Goal: Information Seeking & Learning: Learn about a topic

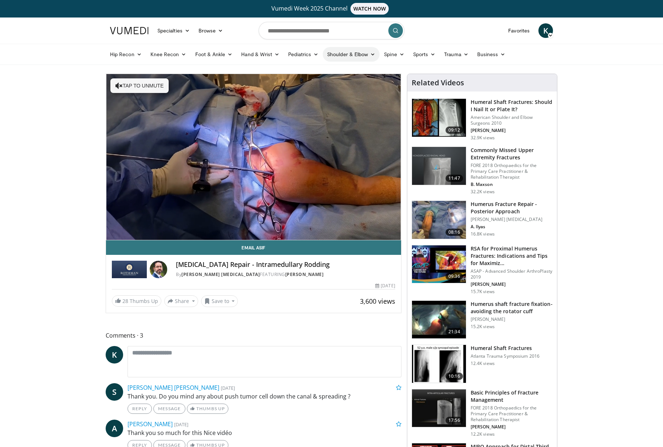
click at [371, 52] on icon at bounding box center [372, 54] width 5 height 5
click at [473, 57] on link "Trauma" at bounding box center [456, 54] width 33 height 15
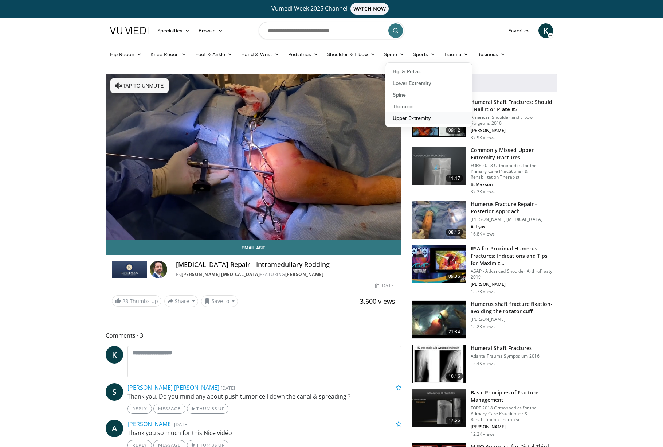
click at [418, 117] on link "Upper Extremity" at bounding box center [428, 118] width 87 height 12
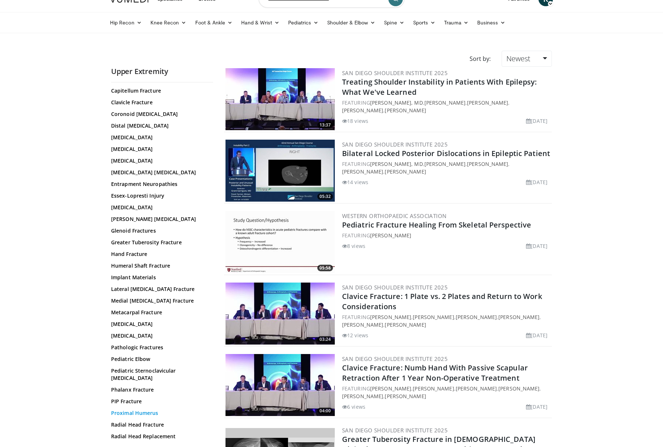
scroll to position [35, 0]
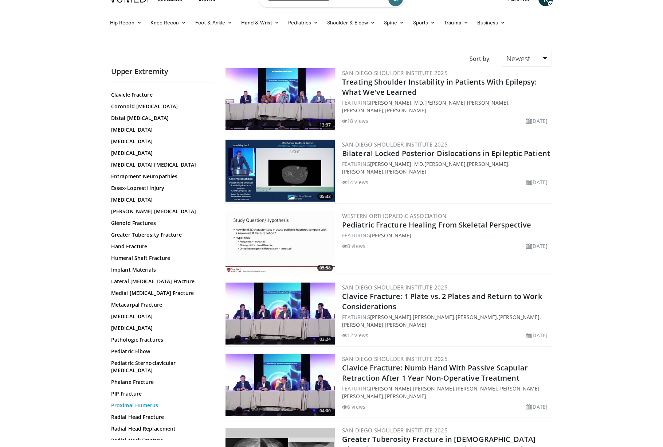
click at [135, 402] on link "Proximal Humerus" at bounding box center [160, 405] width 98 height 7
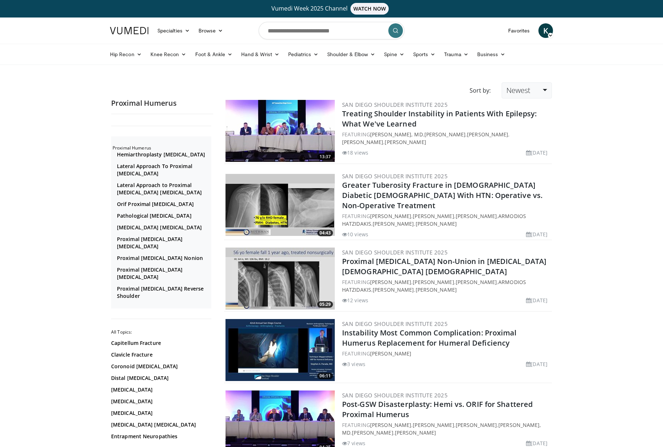
click at [541, 87] on link "Newest" at bounding box center [527, 90] width 50 height 16
click at [524, 145] on link "Views" at bounding box center [531, 143] width 58 height 12
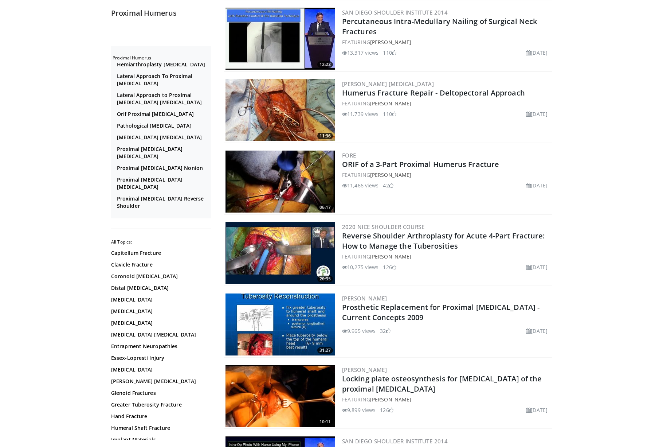
scroll to position [1306, 0]
click at [383, 257] on link "[PERSON_NAME]" at bounding box center [390, 256] width 41 height 7
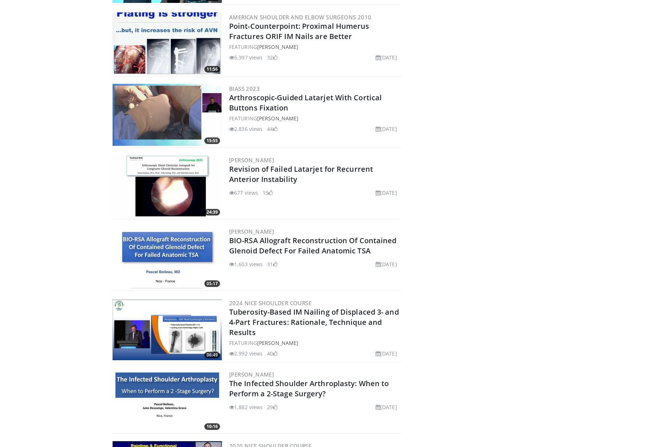
scroll to position [1387, 0]
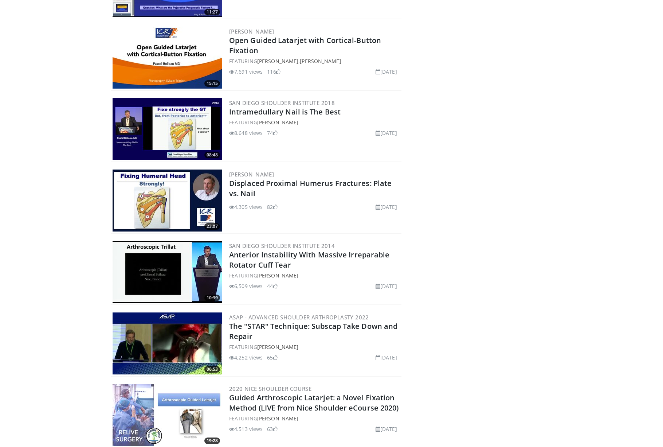
scroll to position [490, 0]
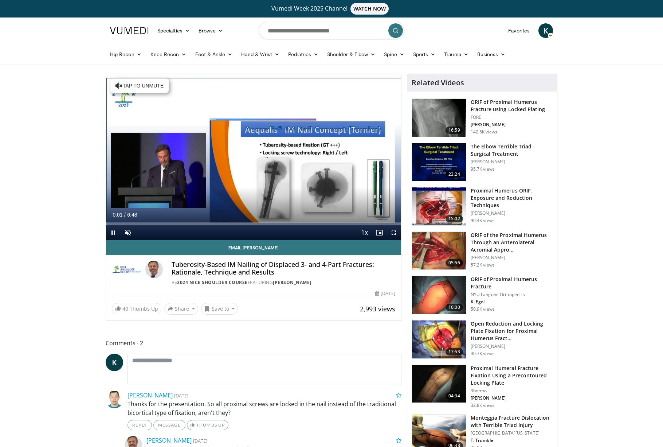
click at [130, 88] on button "Tap to unmute" at bounding box center [139, 85] width 58 height 15
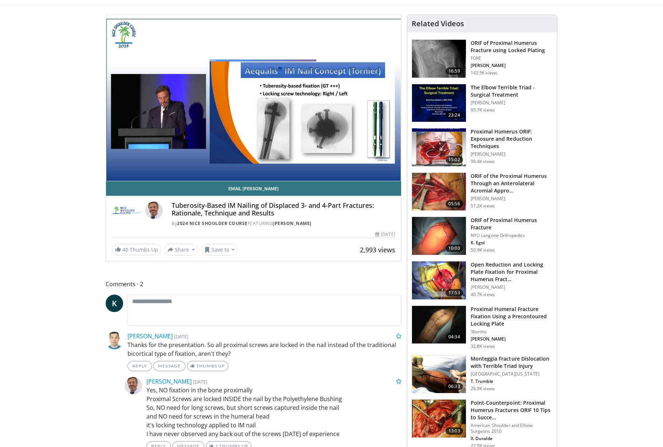
scroll to position [64, 0]
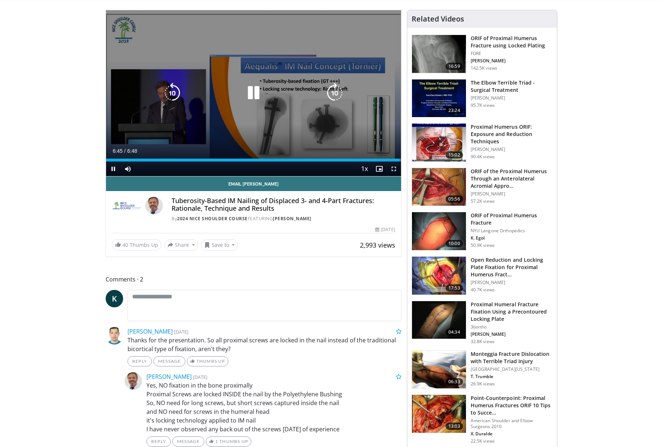
click at [253, 91] on icon "Video Player" at bounding box center [253, 93] width 20 height 20
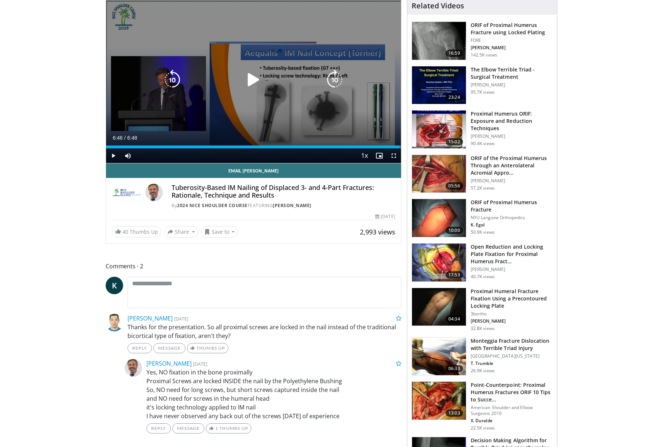
scroll to position [79, 0]
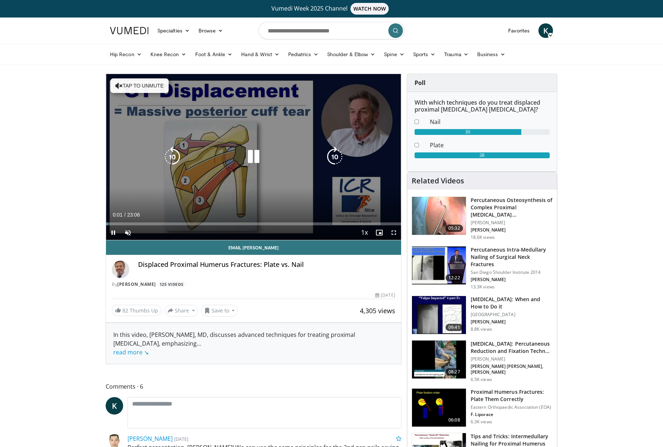
click at [150, 83] on button "Tap to unmute" at bounding box center [139, 85] width 58 height 15
click at [250, 151] on icon "Video Player" at bounding box center [253, 156] width 20 height 20
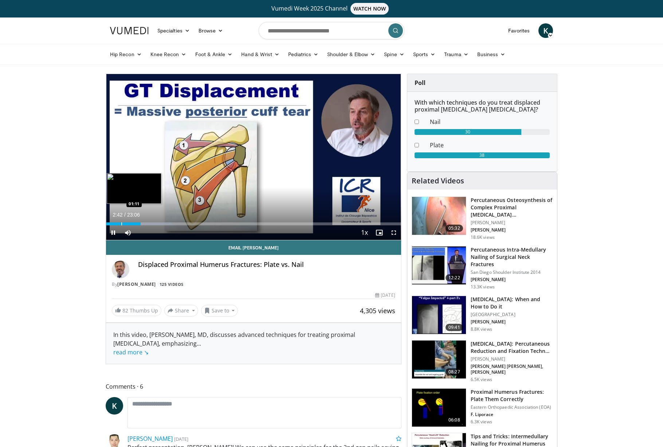
click at [121, 222] on div "Progress Bar" at bounding box center [121, 223] width 1 height 3
click at [397, 232] on span "Video Player" at bounding box center [394, 232] width 15 height 15
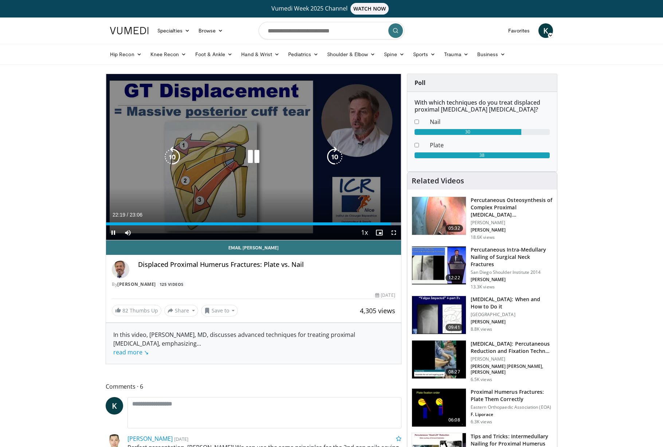
click at [249, 159] on icon "Video Player" at bounding box center [253, 156] width 20 height 20
